Goal: Task Accomplishment & Management: Complete application form

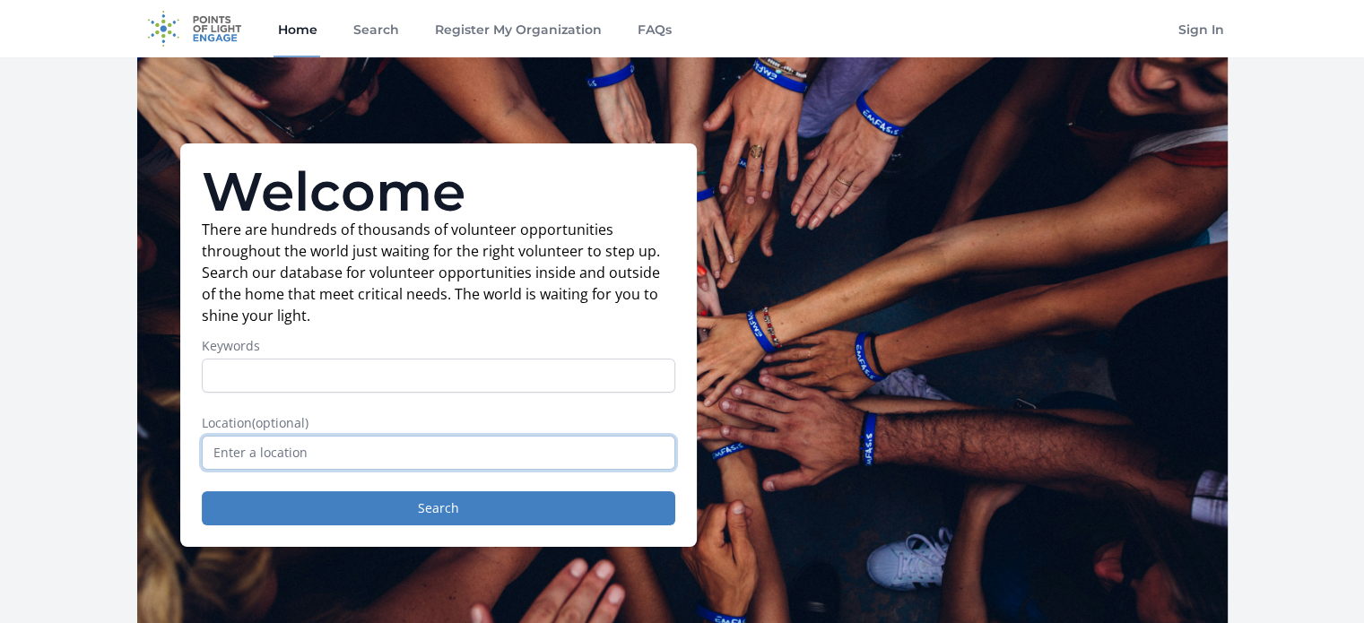
click at [269, 454] on input "text" at bounding box center [438, 453] width 473 height 34
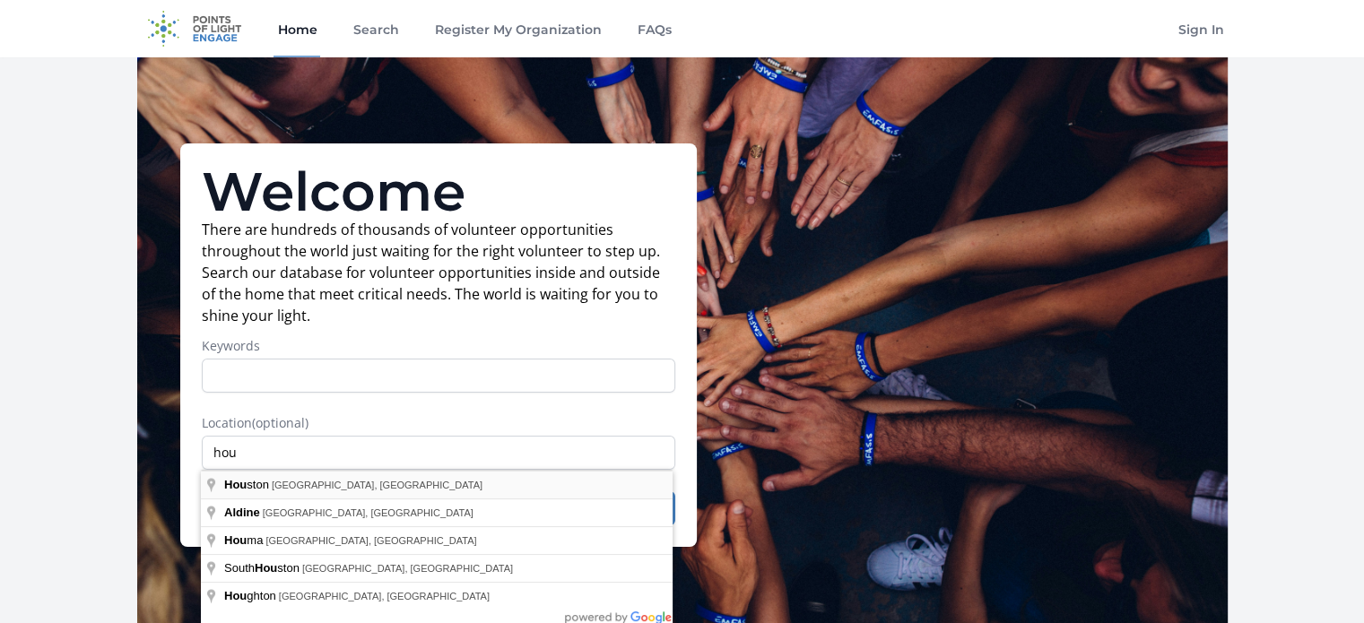
type input "Houston, TX, USA"
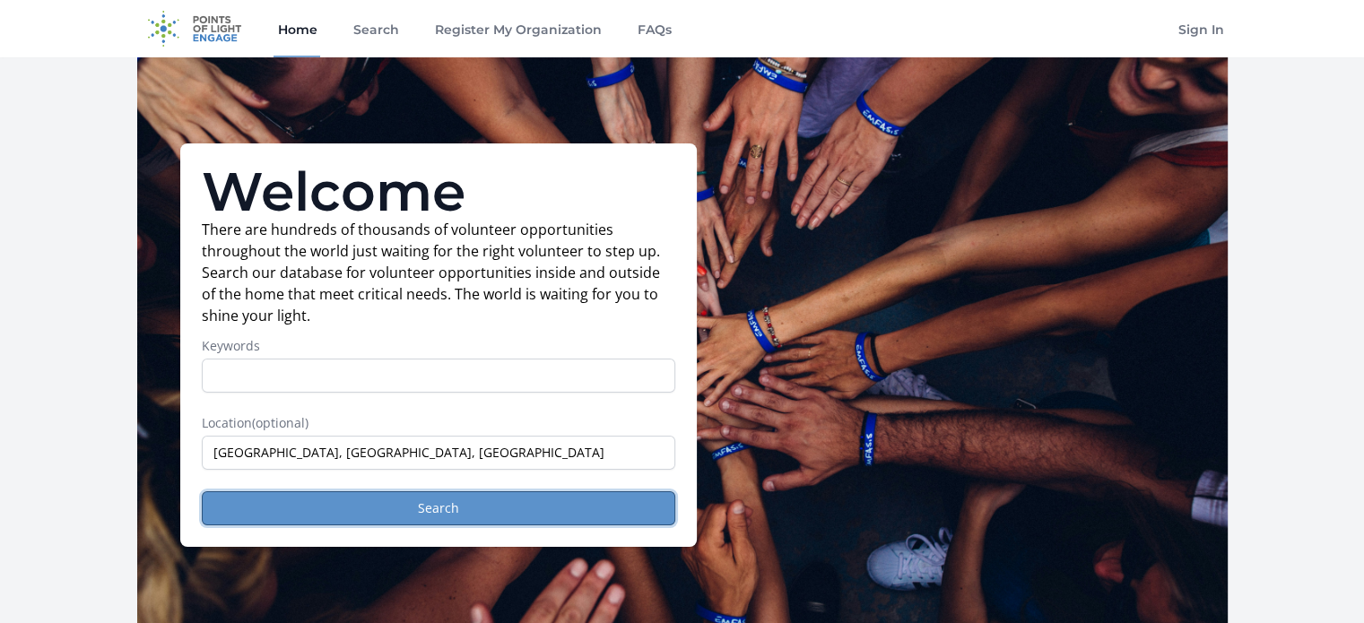
click at [470, 504] on button "Search" at bounding box center [438, 508] width 473 height 34
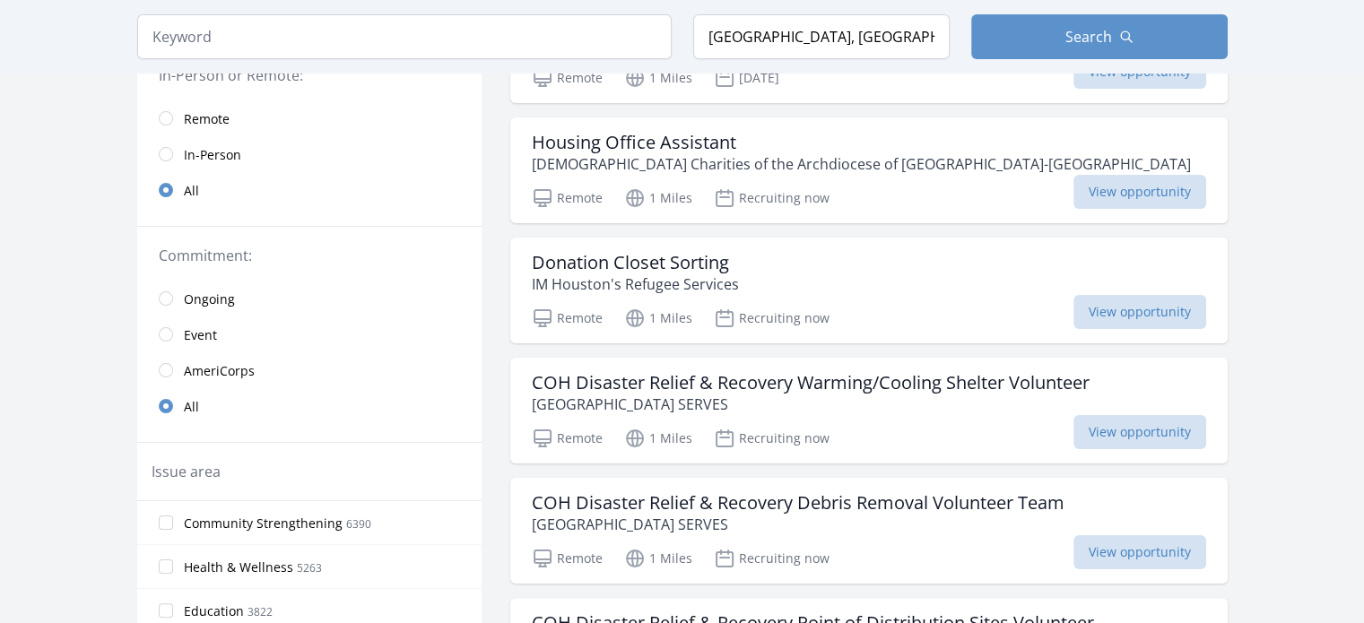
scroll to position [269, 0]
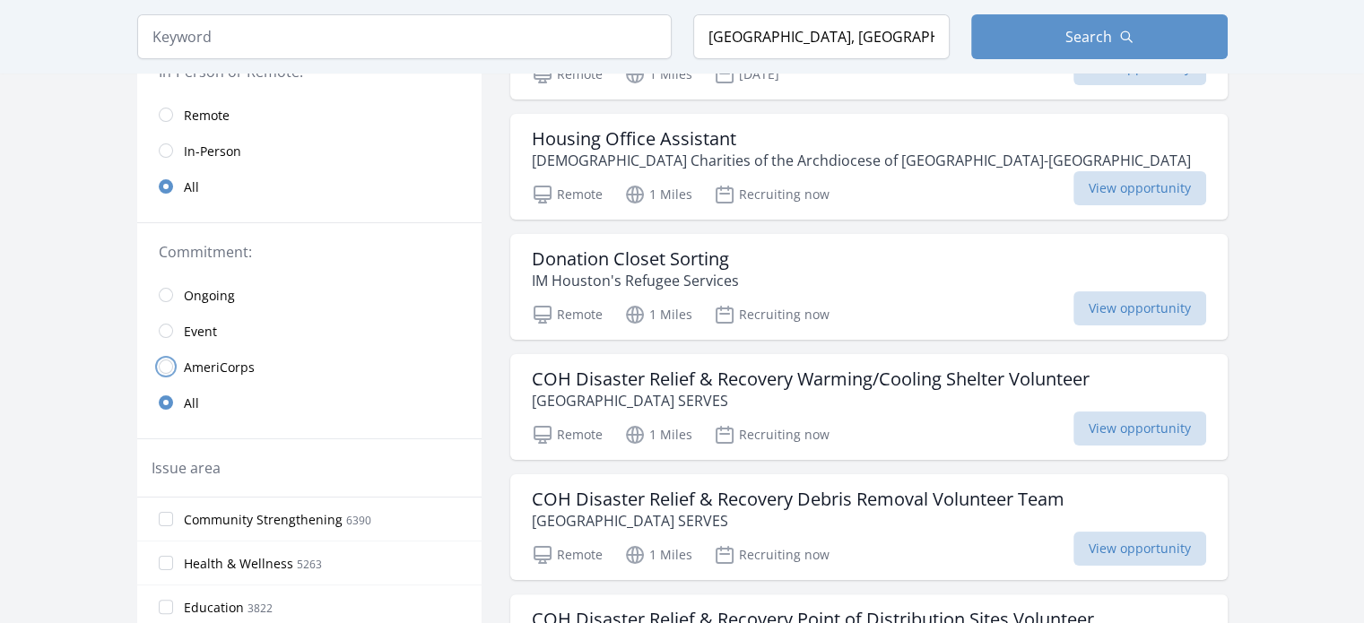
click at [162, 363] on input "radio" at bounding box center [166, 367] width 14 height 14
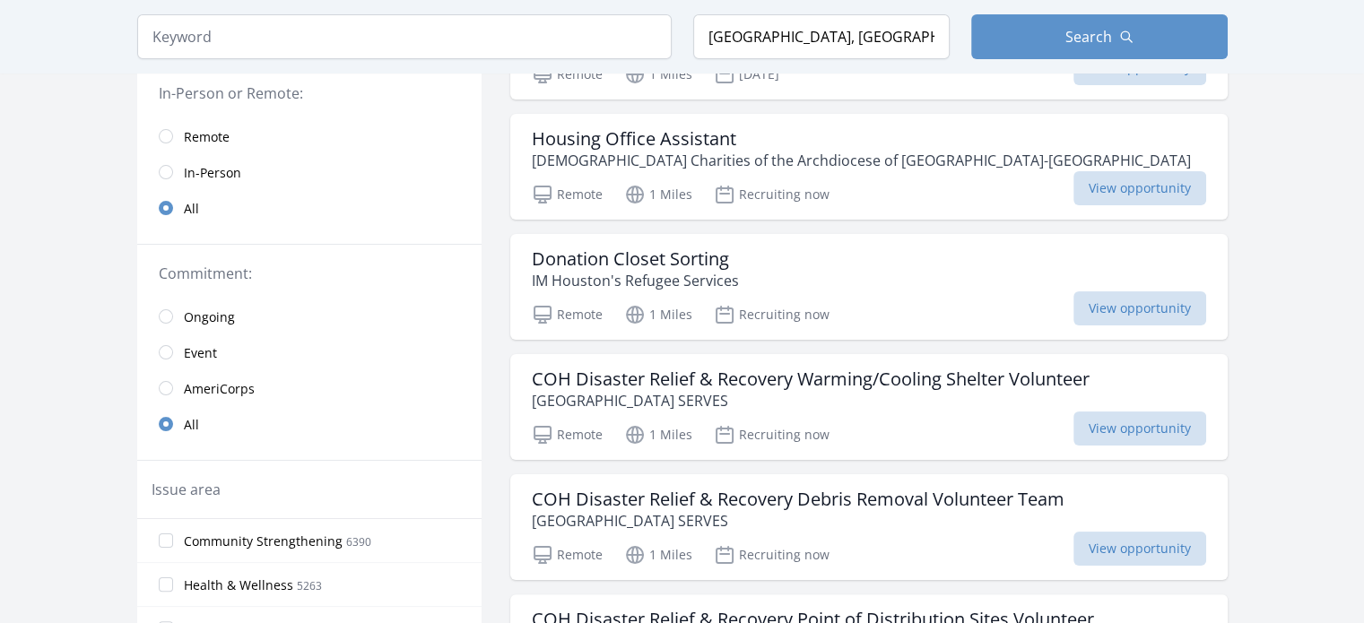
scroll to position [291, 0]
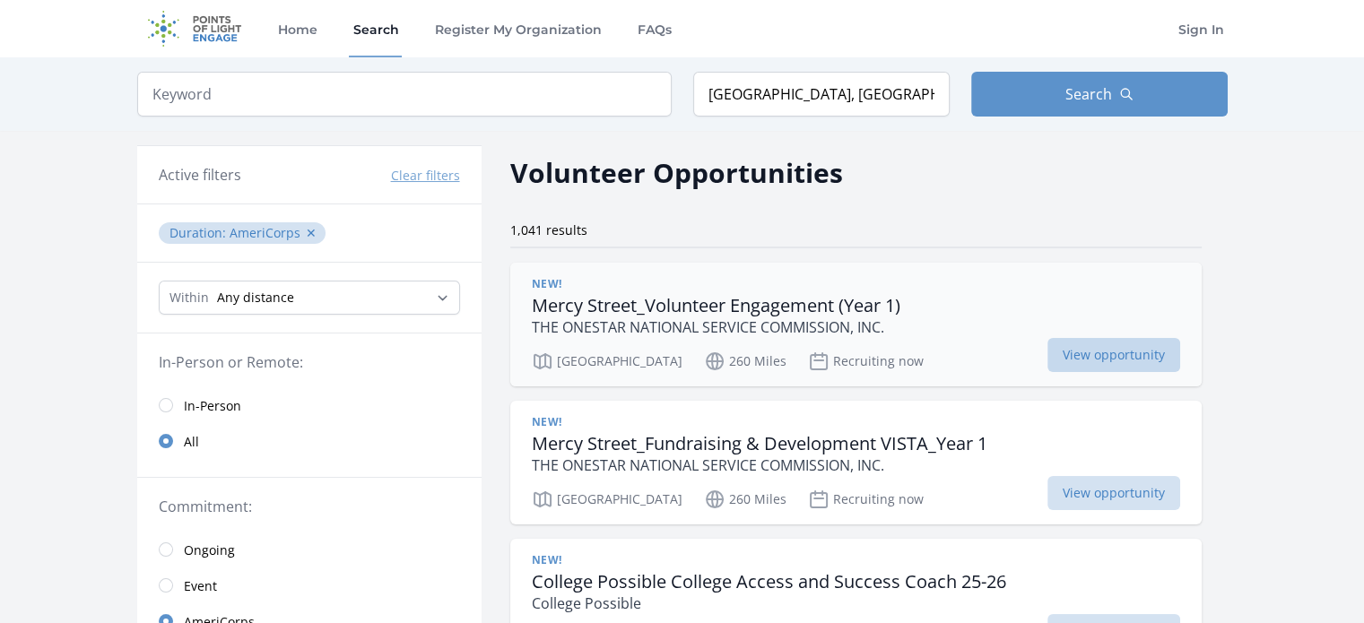
click at [1047, 354] on span "View opportunity" at bounding box center [1113, 355] width 133 height 34
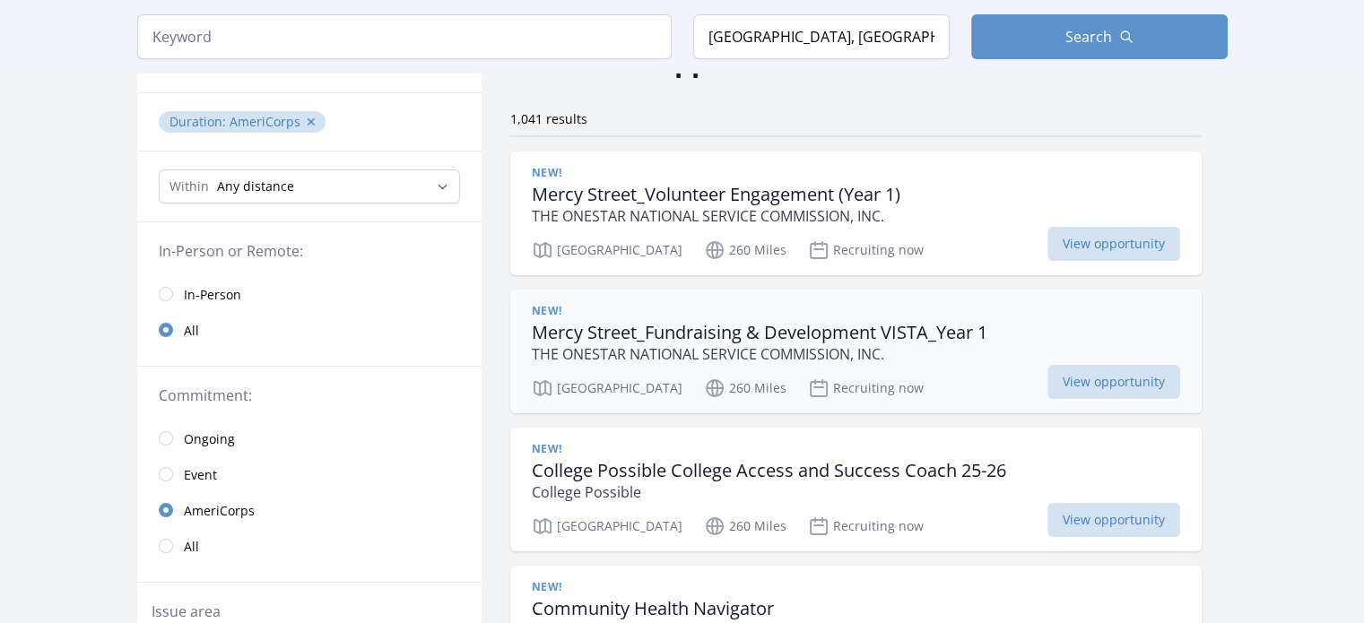
scroll to position [179, 0]
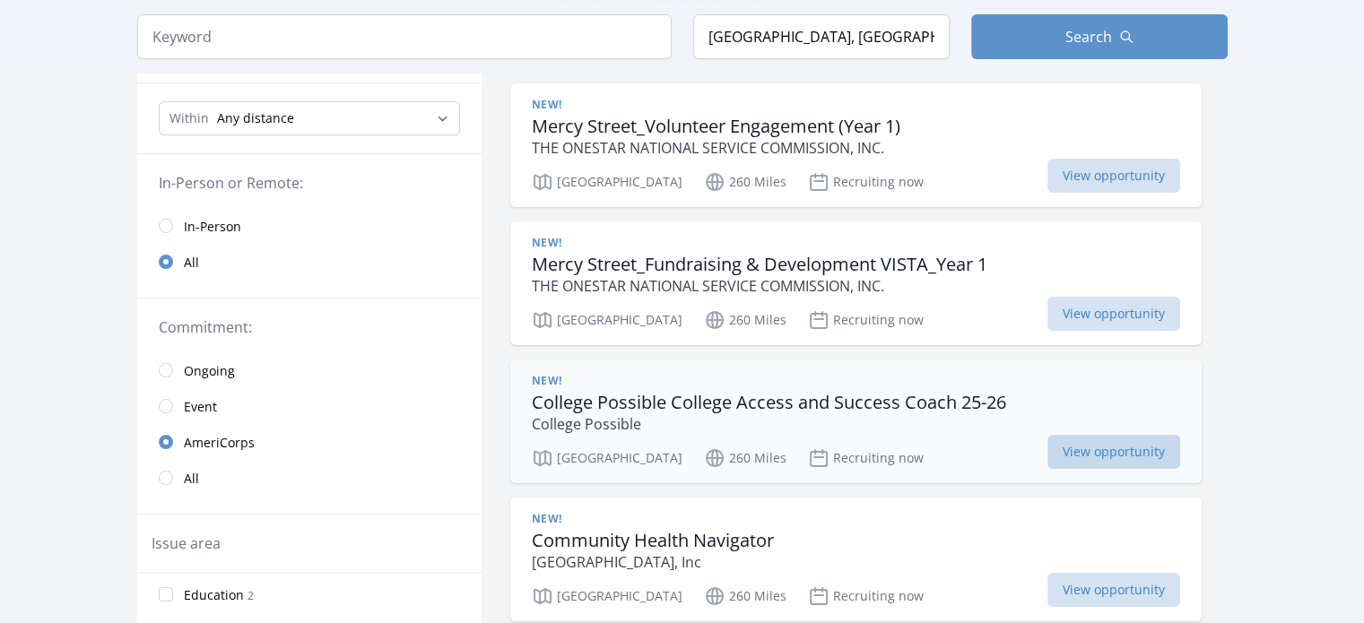
click at [1047, 451] on span "View opportunity" at bounding box center [1113, 452] width 133 height 34
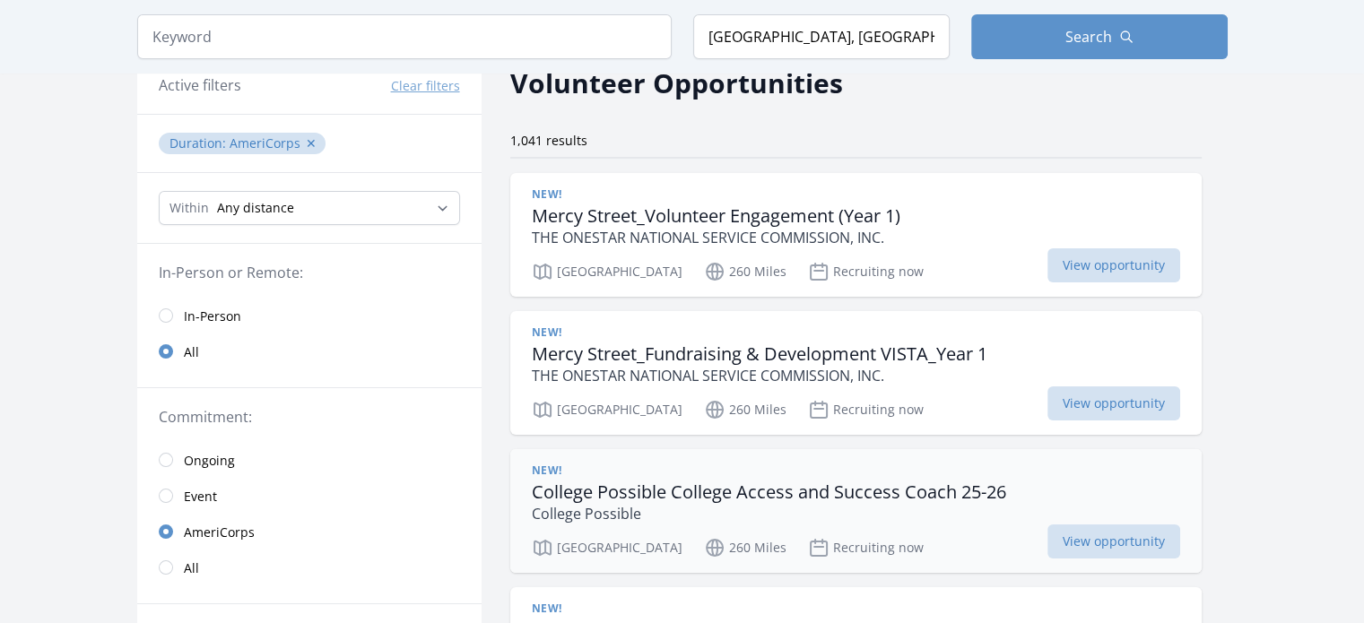
scroll to position [0, 0]
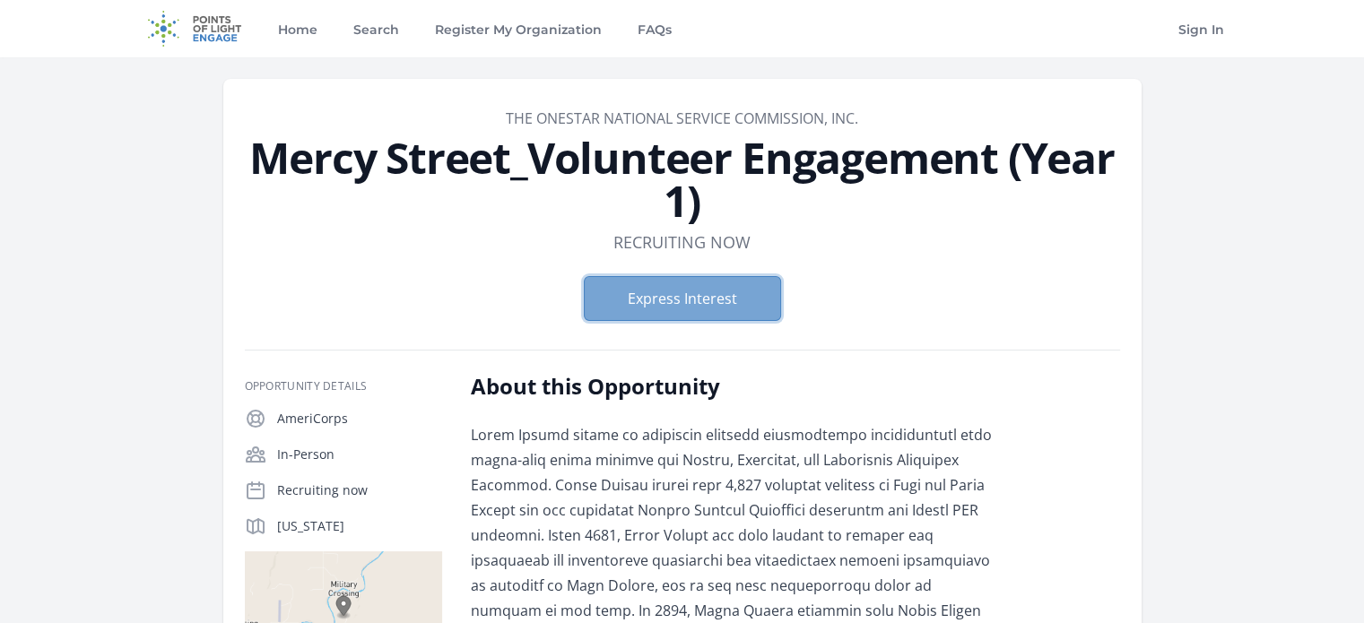
click at [708, 290] on button "Express Interest" at bounding box center [682, 298] width 197 height 45
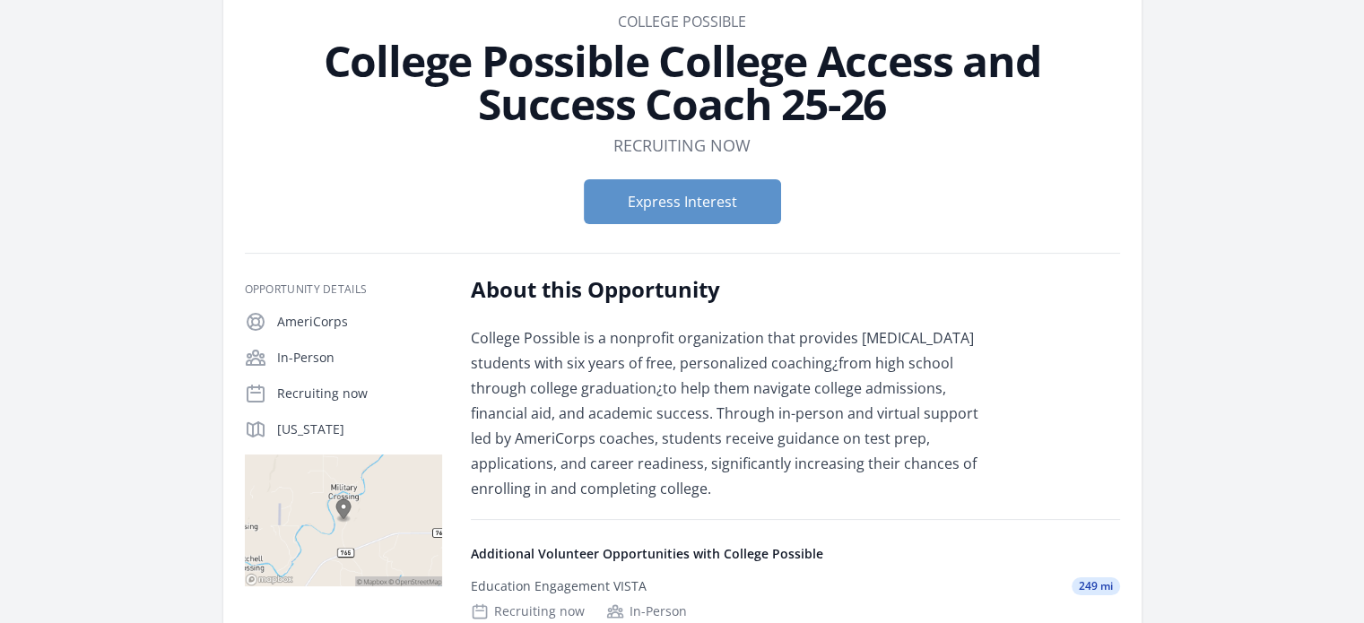
scroll to position [269, 0]
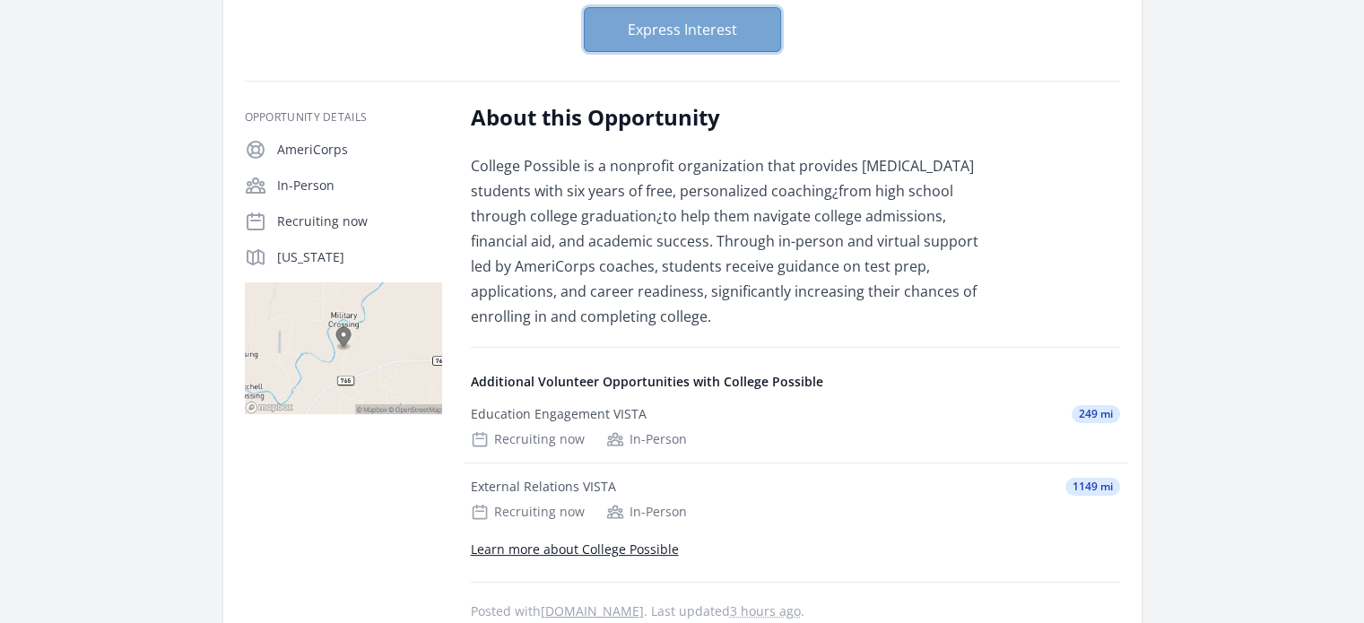
click at [694, 25] on button "Express Interest" at bounding box center [682, 29] width 197 height 45
click at [635, 413] on div "Education Engagement VISTA" at bounding box center [559, 414] width 176 height 18
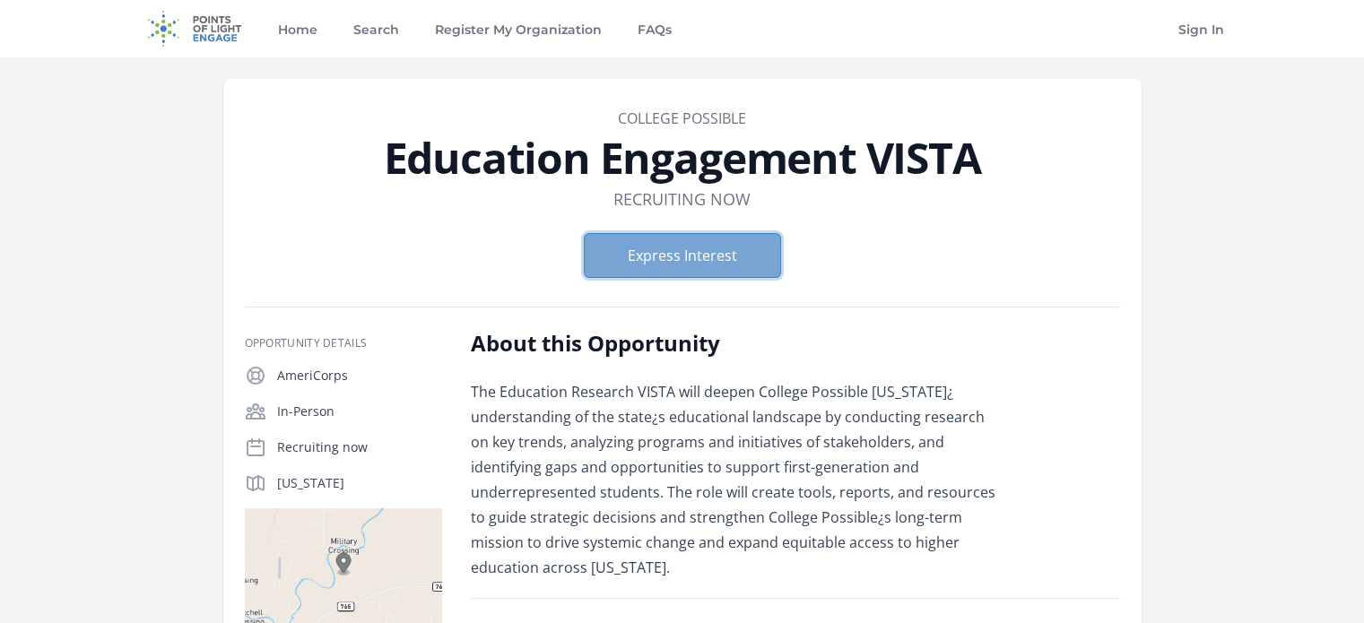
click at [702, 257] on button "Express Interest" at bounding box center [682, 255] width 197 height 45
